Goal: Entertainment & Leisure: Browse casually

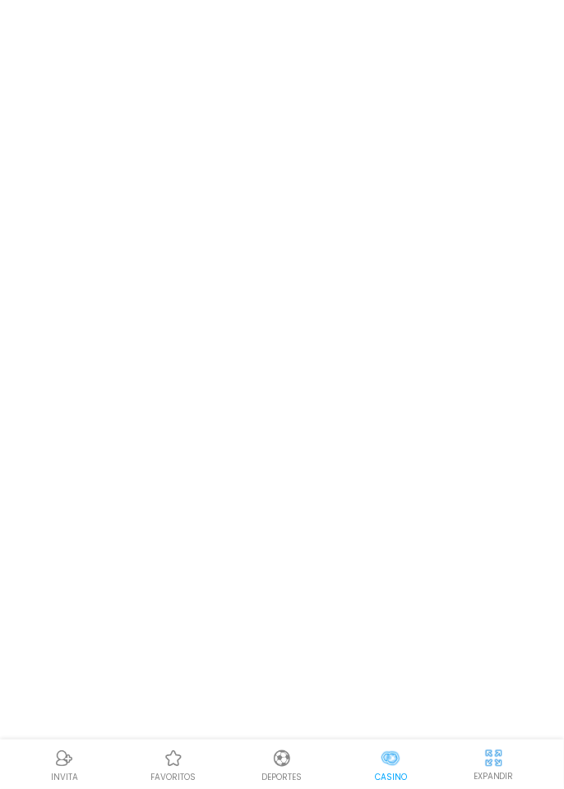
click at [379, 327] on body "INVITA favoritos Deportes Casino EXPANDIR" at bounding box center [282, 394] width 564 height 789
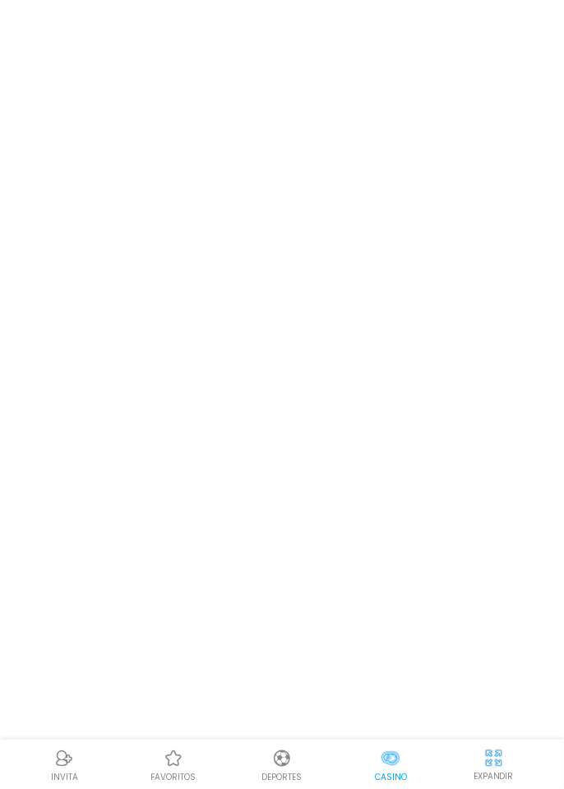
click at [379, 327] on body "INVITA favoritos Deportes Casino EXPANDIR" at bounding box center [282, 394] width 564 height 789
click at [149, 118] on body "INVITA favoritos Deportes Casino EXPANDIR" at bounding box center [282, 394] width 564 height 789
click at [145, 161] on body "INVITA favoritos Deportes Casino EXPANDIR" at bounding box center [282, 394] width 564 height 789
click at [379, 334] on body "INVITA favoritos Deportes Casino EXPANDIR" at bounding box center [282, 394] width 564 height 789
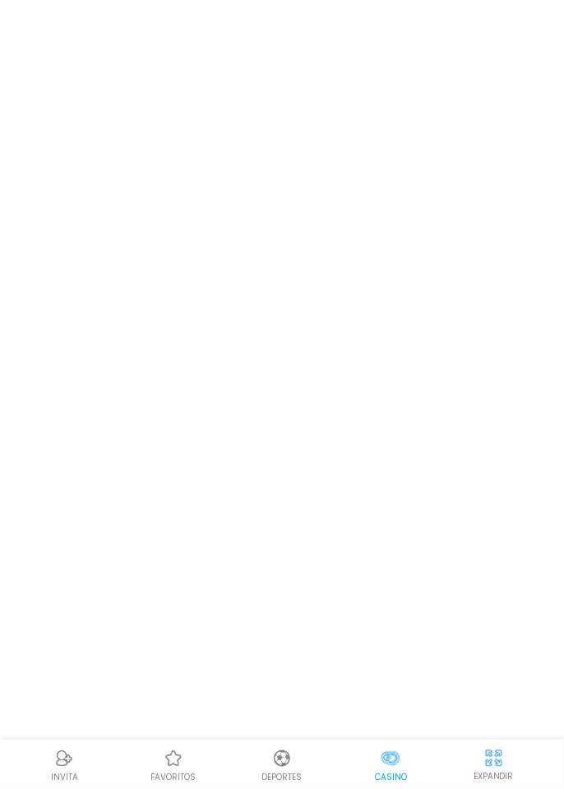
click at [379, 314] on body "INVITA favoritos Deportes Casino EXPANDIR" at bounding box center [282, 394] width 564 height 789
click at [380, 322] on body "INVITA favoritos Deportes Casino EXPANDIR" at bounding box center [282, 394] width 564 height 789
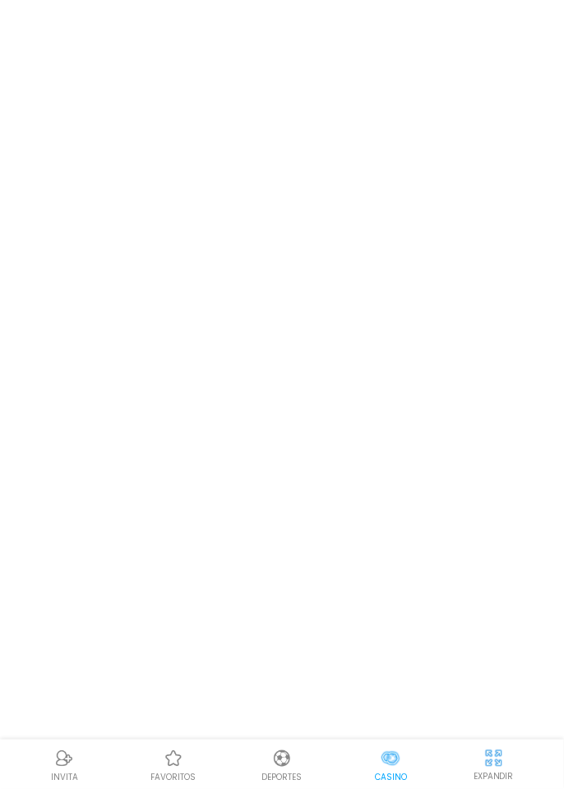
click at [380, 322] on body "INVITA favoritos Deportes Casino EXPANDIR" at bounding box center [282, 394] width 564 height 789
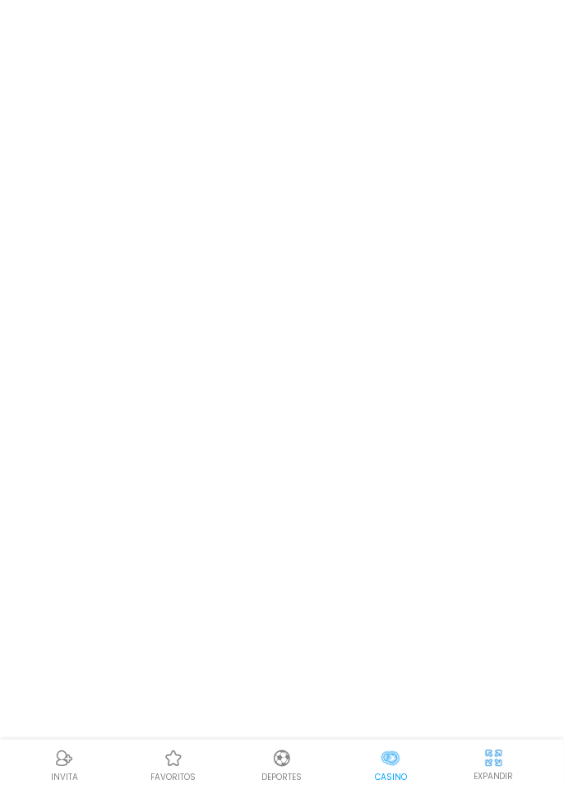
click at [380, 322] on body "INVITA favoritos Deportes Casino EXPANDIR" at bounding box center [282, 394] width 564 height 789
click at [381, 314] on body "INVITA favoritos Deportes Casino EXPANDIR" at bounding box center [282, 394] width 564 height 789
click at [390, 300] on body "INVITA favoritos Deportes Casino EXPANDIR" at bounding box center [282, 394] width 564 height 789
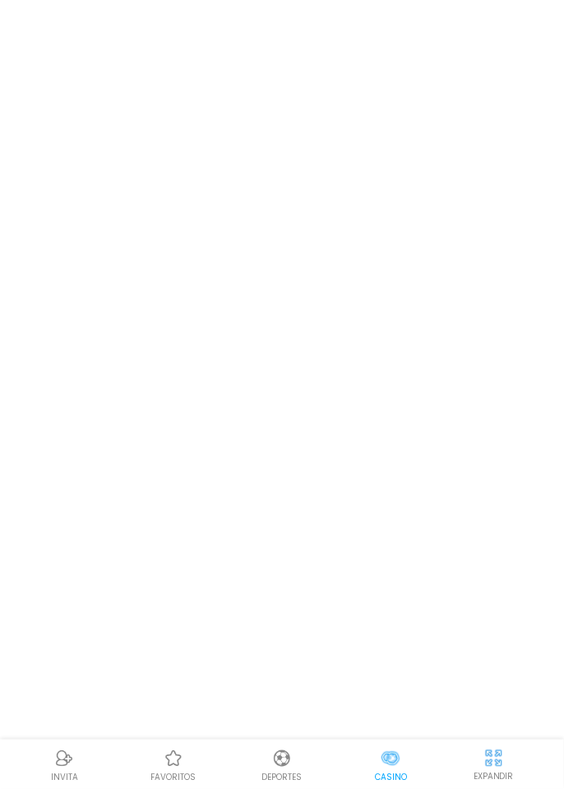
click at [149, 123] on body "INVITA favoritos Deportes Casino EXPANDIR" at bounding box center [282, 394] width 564 height 789
click at [150, 121] on body "INVITA favoritos Deportes Casino EXPANDIR" at bounding box center [282, 394] width 564 height 789
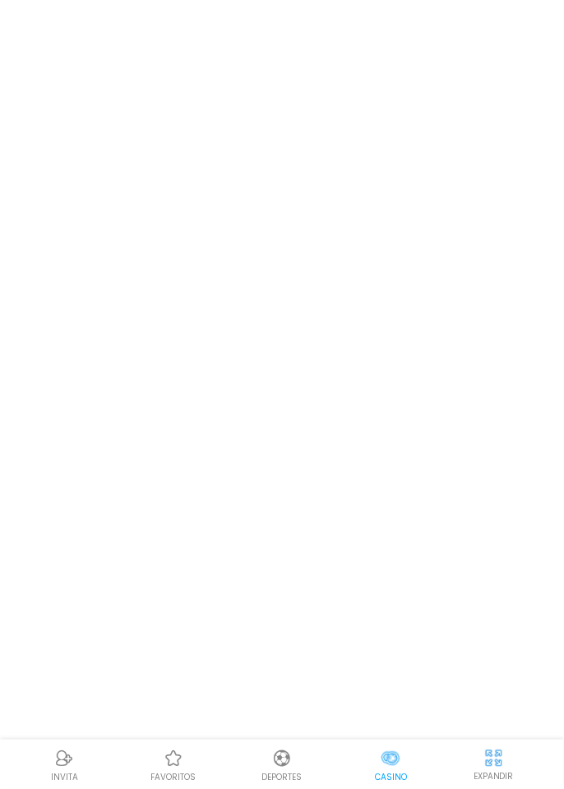
click at [127, 53] on body "INVITA favoritos Deportes Casino EXPANDIR" at bounding box center [282, 394] width 564 height 789
click at [380, 331] on body "INVITA favoritos Deportes Casino EXPANDIR" at bounding box center [282, 394] width 564 height 789
click at [150, 122] on body "INVITA favoritos Deportes Casino EXPANDIR" at bounding box center [282, 394] width 564 height 789
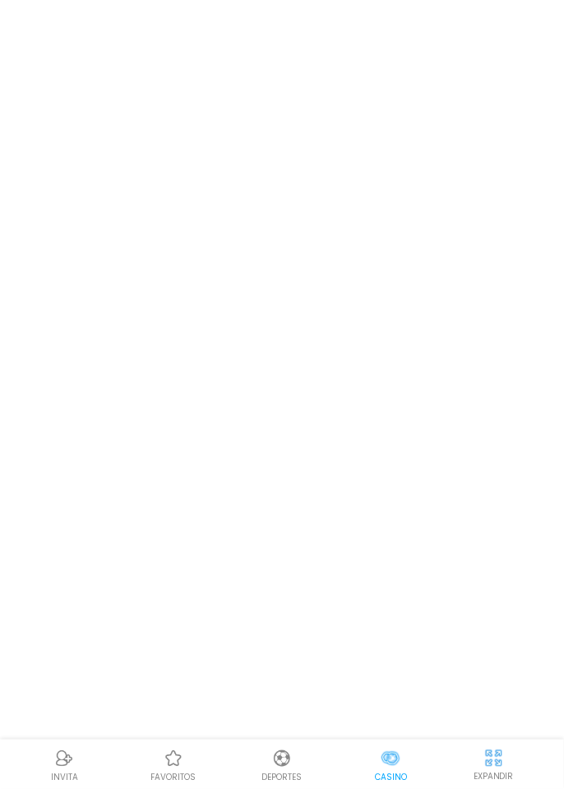
click at [150, 122] on body "INVITA favoritos Deportes Casino EXPANDIR" at bounding box center [282, 394] width 564 height 789
click at [160, 122] on body "INVITA favoritos Deportes Casino EXPANDIR" at bounding box center [282, 394] width 564 height 789
click at [153, 142] on body "INVITA favoritos Deportes Casino EXPANDIR" at bounding box center [282, 394] width 564 height 789
click at [148, 132] on body "INVITA favoritos Deportes Casino EXPANDIR" at bounding box center [282, 394] width 564 height 789
click at [148, 122] on body "INVITA favoritos Deportes Casino EXPANDIR" at bounding box center [282, 394] width 564 height 789
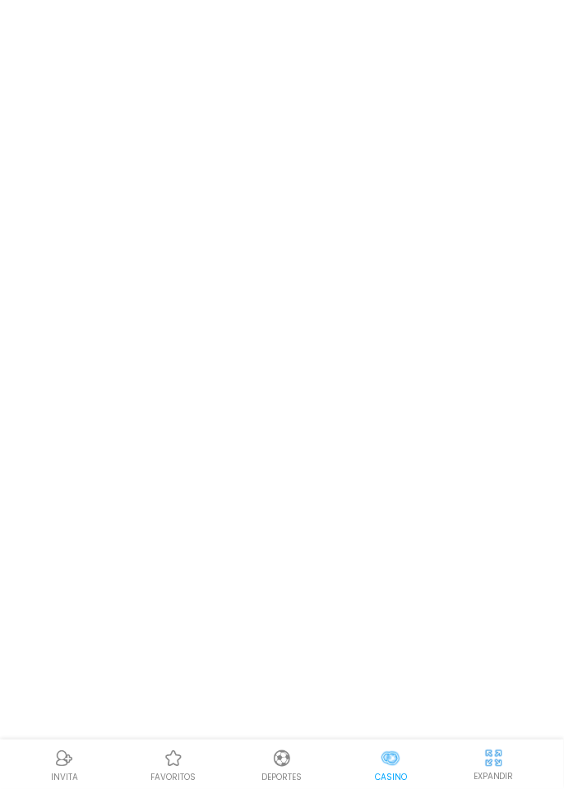
click at [149, 113] on body "INVITA favoritos Deportes Casino EXPANDIR" at bounding box center [282, 394] width 564 height 789
click at [161, 138] on body "INVITA favoritos Deportes Casino EXPANDIR" at bounding box center [282, 394] width 564 height 789
click at [152, 123] on body "INVITA favoritos Deportes Casino EXPANDIR" at bounding box center [282, 394] width 564 height 789
click at [142, 117] on body "INVITA favoritos Deportes Casino EXPANDIR" at bounding box center [282, 394] width 564 height 789
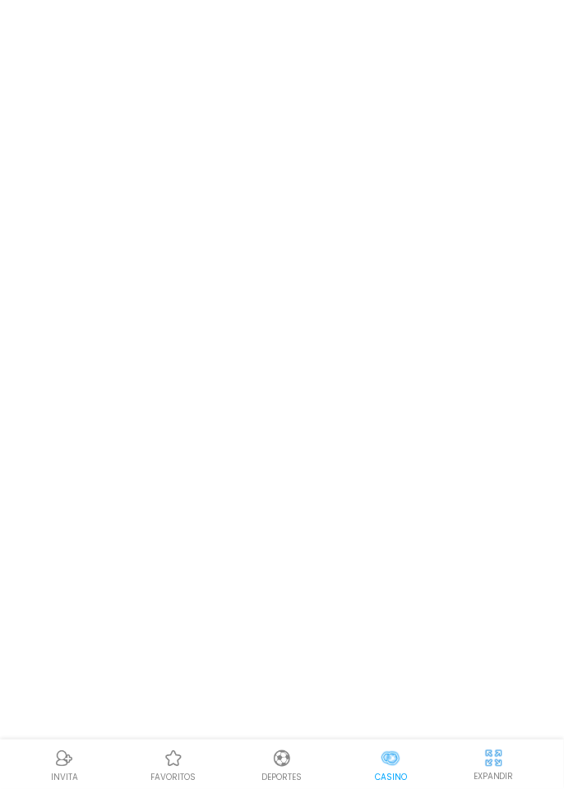
click at [137, 117] on body "INVITA favoritos Deportes Casino EXPANDIR" at bounding box center [282, 394] width 564 height 789
click at [139, 128] on body "INVITA favoritos Deportes Casino EXPANDIR" at bounding box center [282, 394] width 564 height 789
click at [139, 120] on body "INVITA favoritos Deportes Casino EXPANDIR" at bounding box center [282, 394] width 564 height 789
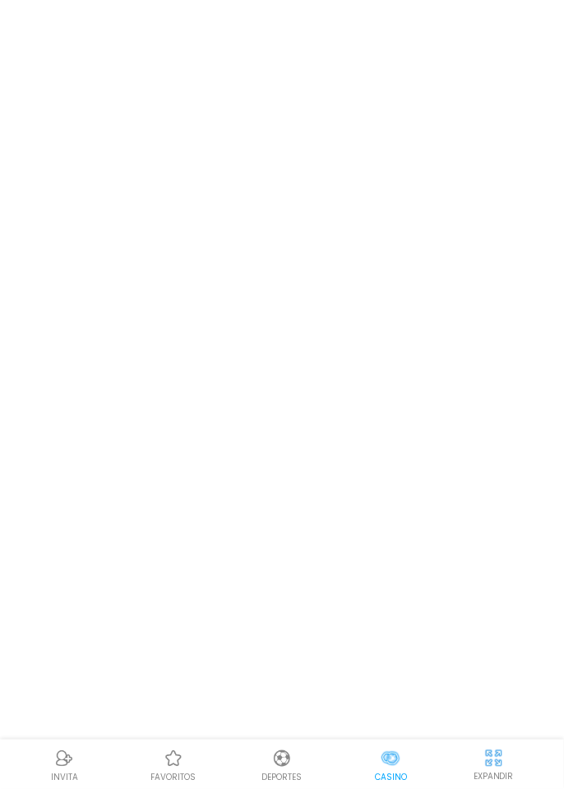
click at [132, 142] on body "INVITA favoritos Deportes Casino EXPANDIR" at bounding box center [282, 394] width 564 height 789
click at [149, 135] on body "INVITA favoritos Deportes Casino EXPANDIR" at bounding box center [282, 394] width 564 height 789
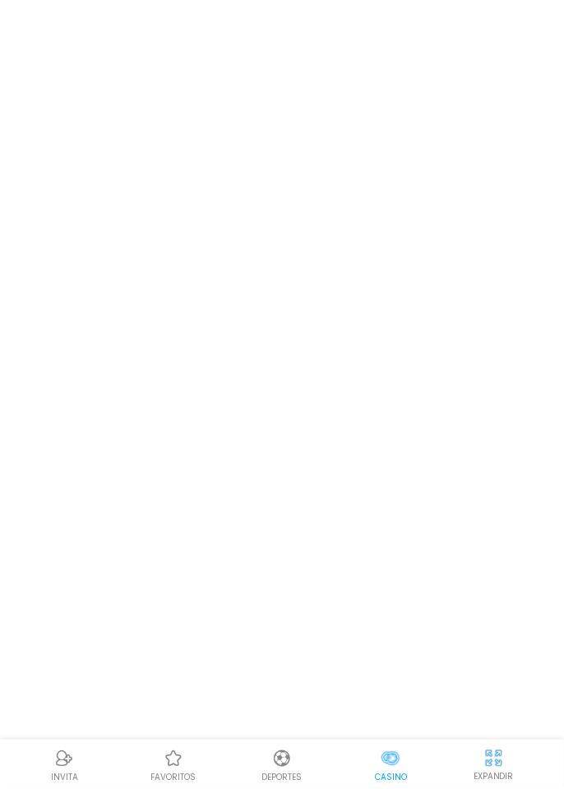
click at [150, 127] on body "INVITA favoritos Deportes Casino EXPANDIR" at bounding box center [282, 394] width 564 height 789
click at [157, 136] on body "INVITA favoritos Deportes Casino EXPANDIR" at bounding box center [282, 394] width 564 height 789
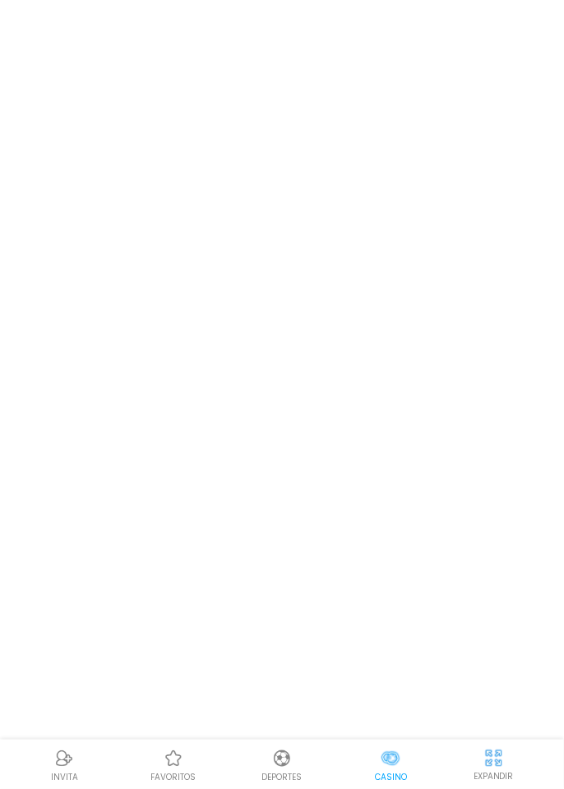
click at [157, 136] on body "INVITA favoritos Deportes Casino EXPANDIR" at bounding box center [282, 394] width 564 height 789
click at [80, 24] on body "INVITA favoritos Deportes Casino EXPANDIR" at bounding box center [282, 394] width 564 height 789
click at [149, 137] on body "INVITA favoritos Deportes Casino EXPANDIR" at bounding box center [282, 394] width 564 height 789
click at [148, 93] on body "INVITA favoritos Deportes Casino EXPANDIR" at bounding box center [282, 394] width 564 height 789
click at [159, 136] on body "INVITA favoritos Deportes Casino EXPANDIR" at bounding box center [282, 394] width 564 height 789
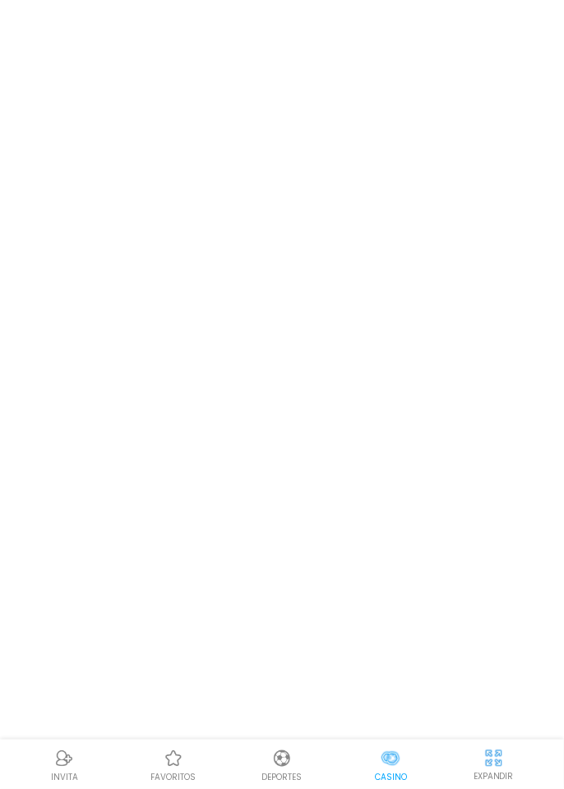
click at [159, 136] on body "INVITA favoritos Deportes Casino EXPANDIR" at bounding box center [282, 394] width 564 height 789
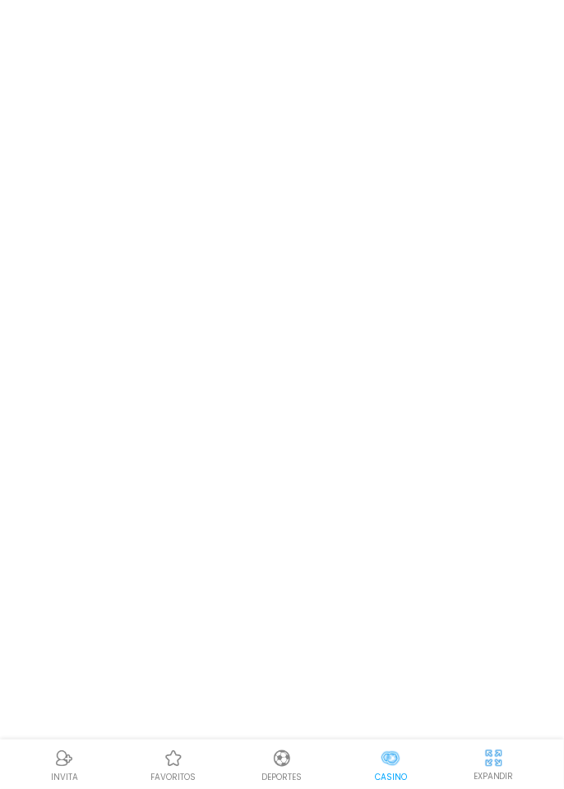
click at [159, 136] on body "INVITA favoritos Deportes Casino EXPANDIR" at bounding box center [282, 394] width 564 height 789
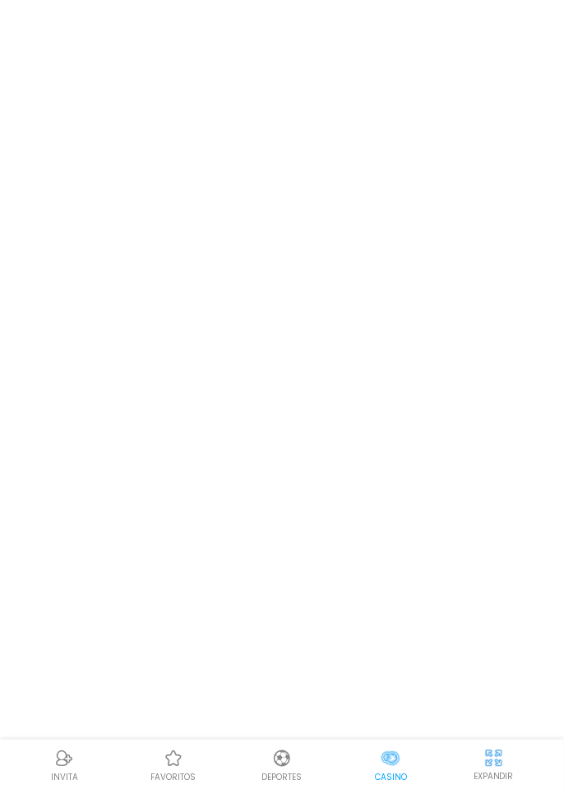
click at [149, 136] on body "INVITA favoritos Deportes Casino EXPANDIR" at bounding box center [282, 394] width 564 height 789
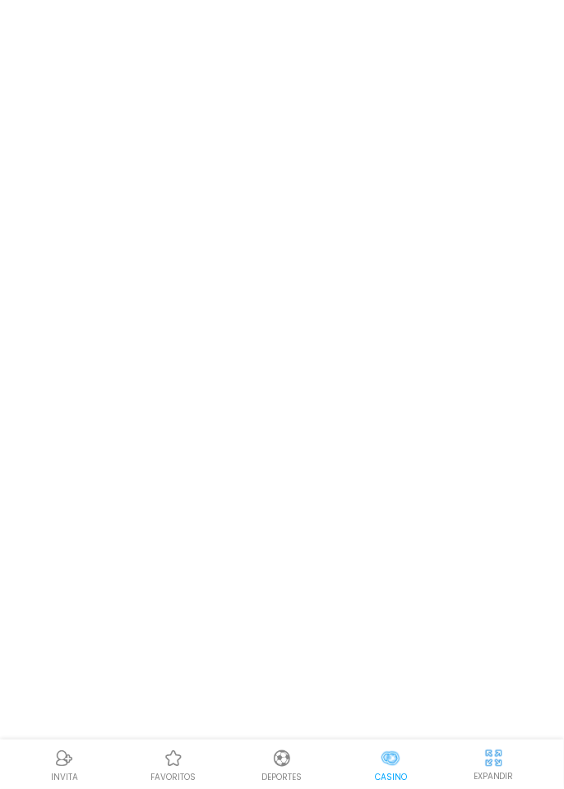
click at [149, 136] on body "INVITA favoritos Deportes Casino EXPANDIR" at bounding box center [282, 394] width 564 height 789
click at [159, 136] on body "INVITA favoritos Deportes Casino EXPANDIR" at bounding box center [282, 394] width 564 height 789
click at [153, 148] on body "INVITA favoritos Deportes Casino EXPANDIR" at bounding box center [282, 394] width 564 height 789
click at [131, 179] on body "INVITA favoritos Deportes Casino EXPANDIR" at bounding box center [282, 394] width 564 height 789
click at [153, 140] on body "INVITA favoritos Deportes Casino EXPANDIR" at bounding box center [282, 394] width 564 height 789
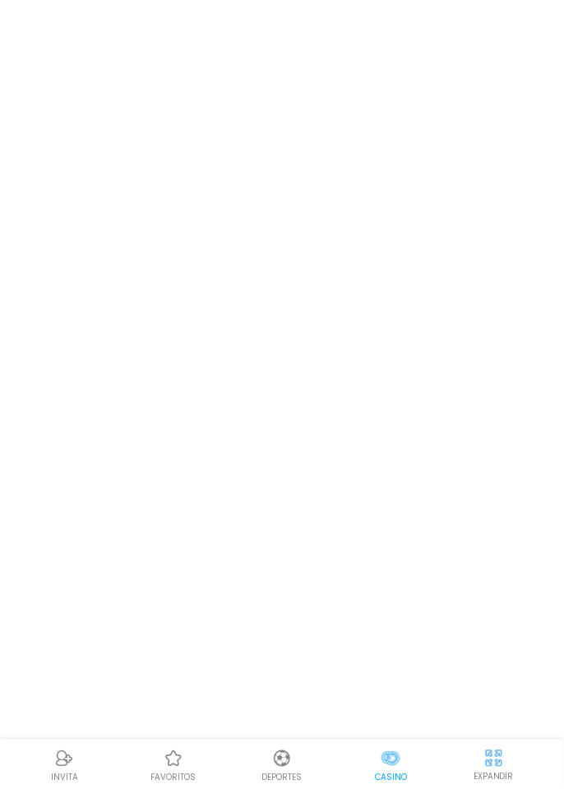
click at [153, 140] on body "INVITA favoritos Deportes Casino EXPANDIR" at bounding box center [282, 394] width 564 height 789
click at [149, 120] on body "INVITA favoritos Deportes Casino EXPANDIR" at bounding box center [282, 394] width 564 height 789
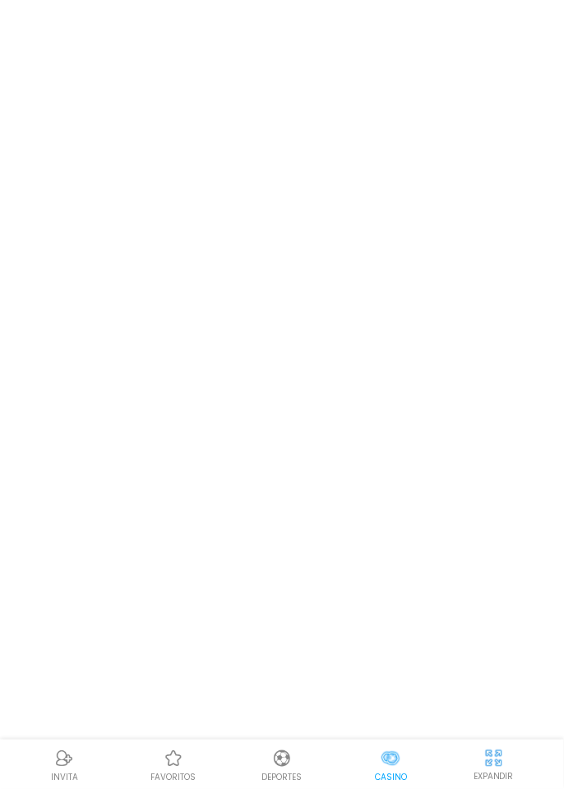
click at [149, 132] on body "INVITA favoritos Deportes Casino EXPANDIR" at bounding box center [282, 394] width 564 height 789
click at [164, 147] on body "INVITA favoritos Deportes Casino EXPANDIR" at bounding box center [282, 394] width 564 height 789
click at [183, 152] on body "INVITA favoritos Deportes Casino EXPANDIR" at bounding box center [282, 394] width 564 height 789
click at [379, 322] on body "INVITA favoritos Deportes Casino EXPANDIR" at bounding box center [282, 394] width 564 height 789
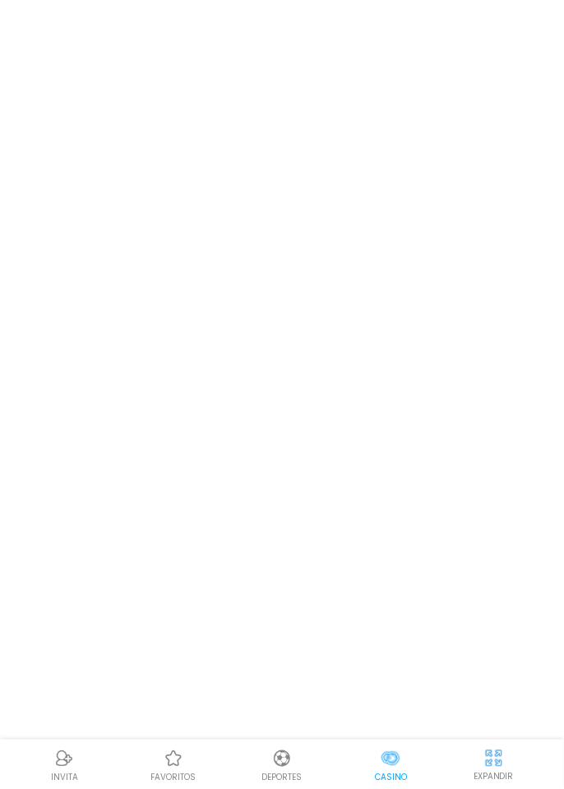
click at [379, 322] on body "INVITA favoritos Deportes Casino EXPANDIR" at bounding box center [282, 394] width 564 height 789
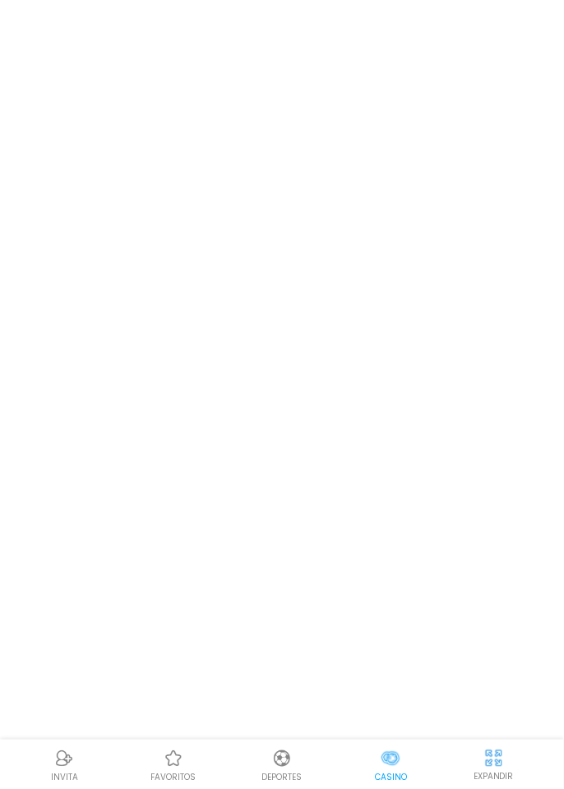
click at [145, 136] on body "INVITA favoritos Deportes Casino EXPANDIR" at bounding box center [282, 394] width 564 height 789
click at [123, 179] on body "INVITA favoritos Deportes Casino EXPANDIR" at bounding box center [282, 394] width 564 height 789
click at [149, 128] on body "INVITA favoritos Deportes Casino EXPANDIR" at bounding box center [282, 394] width 564 height 789
click at [379, 322] on body "INVITA favoritos Deportes Casino EXPANDIR" at bounding box center [282, 394] width 564 height 789
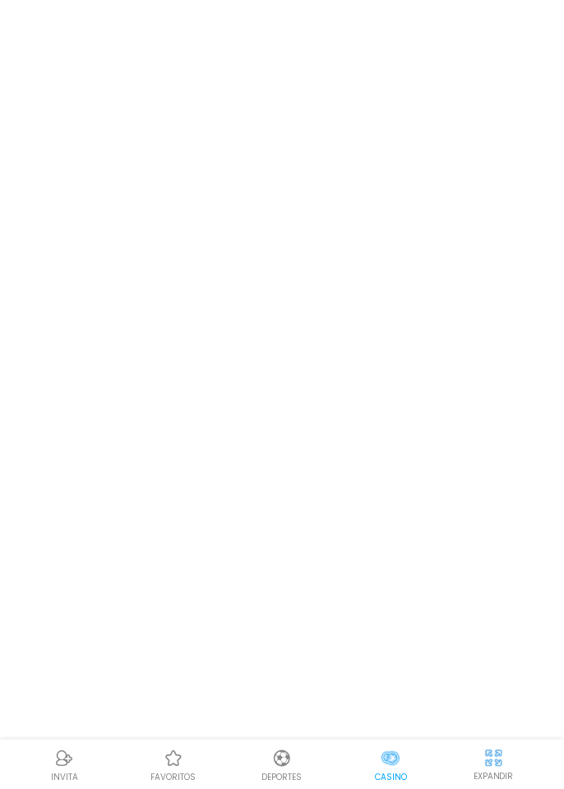
click at [379, 322] on body "INVITA favoritos Deportes Casino EXPANDIR" at bounding box center [282, 394] width 564 height 789
click at [149, 132] on body "INVITA favoritos Deportes Casino EXPANDIR" at bounding box center [282, 394] width 564 height 789
click at [147, 141] on body "INVITA favoritos Deportes Casino EXPANDIR" at bounding box center [282, 394] width 564 height 789
click at [149, 127] on body "INVITA favoritos Deportes Casino EXPANDIR" at bounding box center [282, 394] width 564 height 789
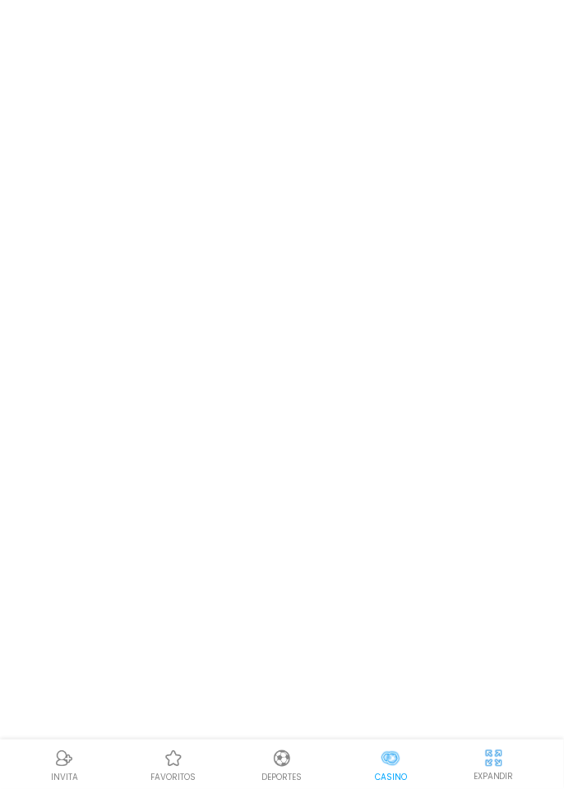
click at [149, 139] on body "INVITA favoritos Deportes Casino EXPANDIR" at bounding box center [282, 394] width 564 height 789
click at [149, 148] on body "INVITA favoritos Deportes Casino EXPANDIR" at bounding box center [282, 394] width 564 height 789
click at [118, 56] on body "INVITA favoritos Deportes Casino EXPANDIR" at bounding box center [282, 394] width 564 height 789
